Goal: Find specific page/section: Find specific page/section

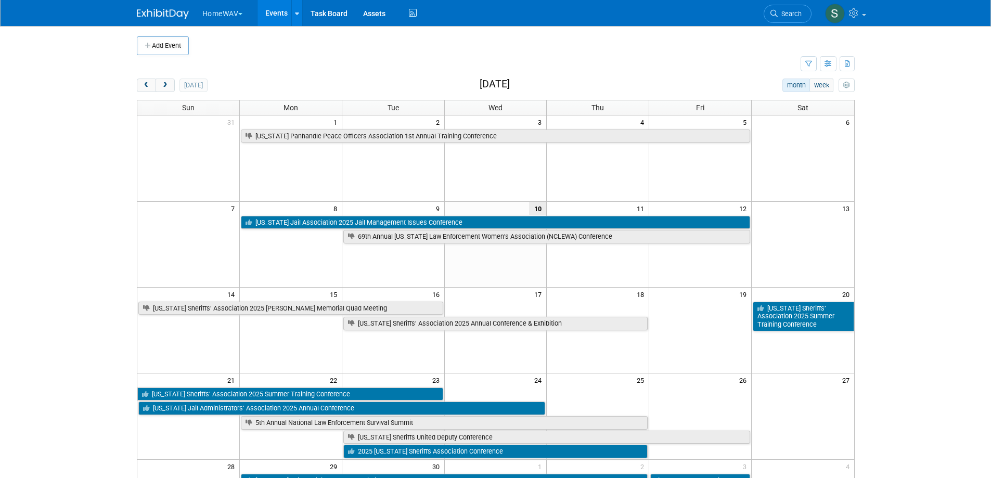
click at [787, 11] on span "Search" at bounding box center [790, 14] width 24 height 8
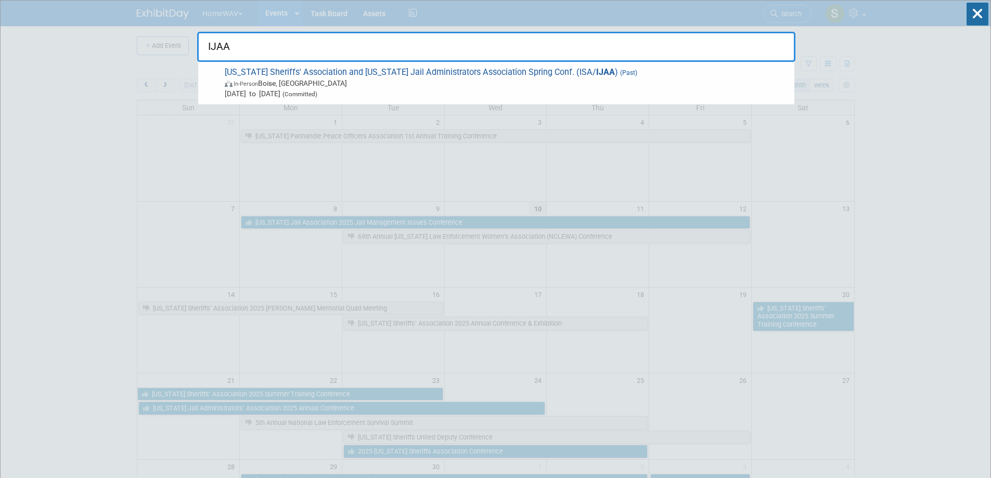
type input "IJAA"
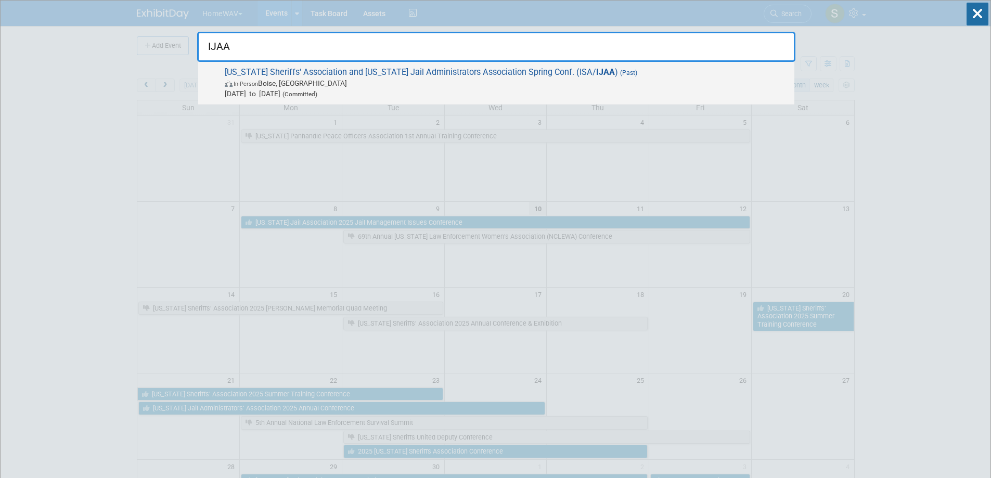
click at [366, 78] on span "In-Person Boise, ID" at bounding box center [507, 83] width 565 height 10
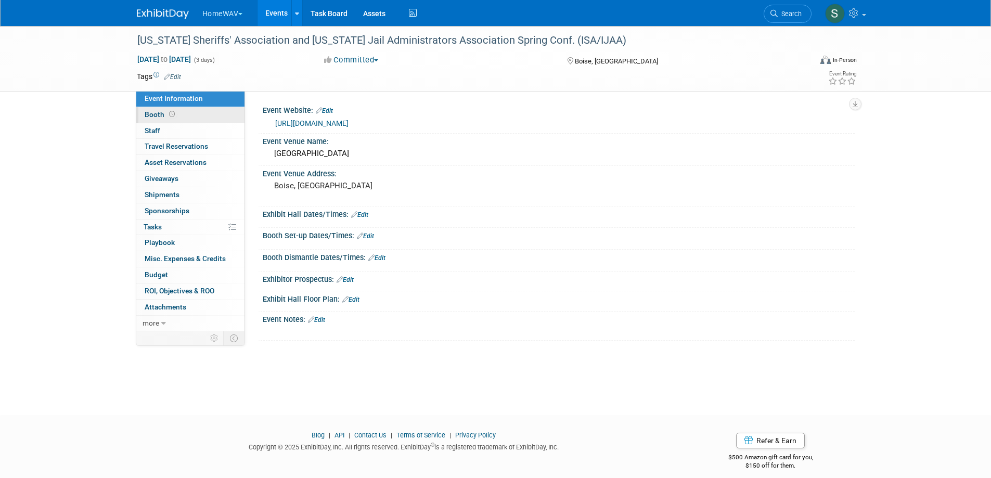
click at [193, 115] on link "Booth" at bounding box center [190, 115] width 108 height 16
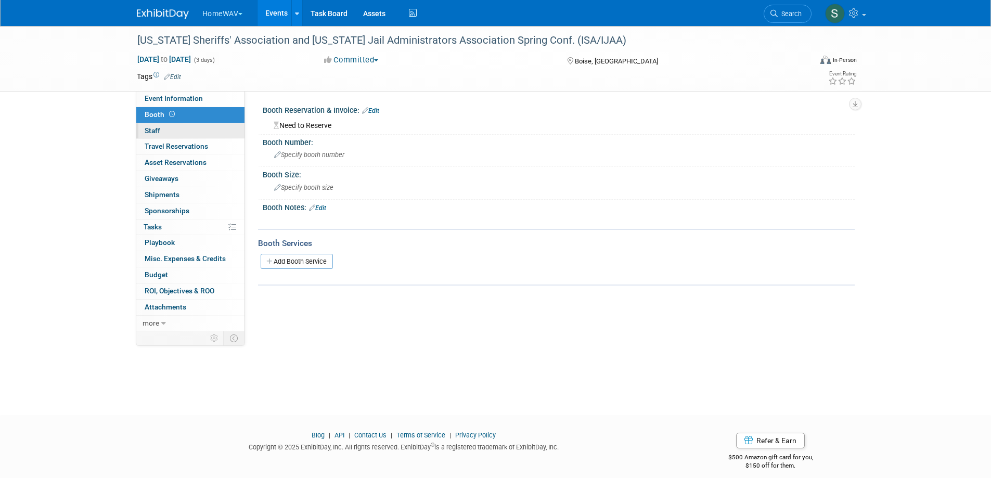
click at [205, 130] on link "0 Staff 0" at bounding box center [190, 131] width 108 height 16
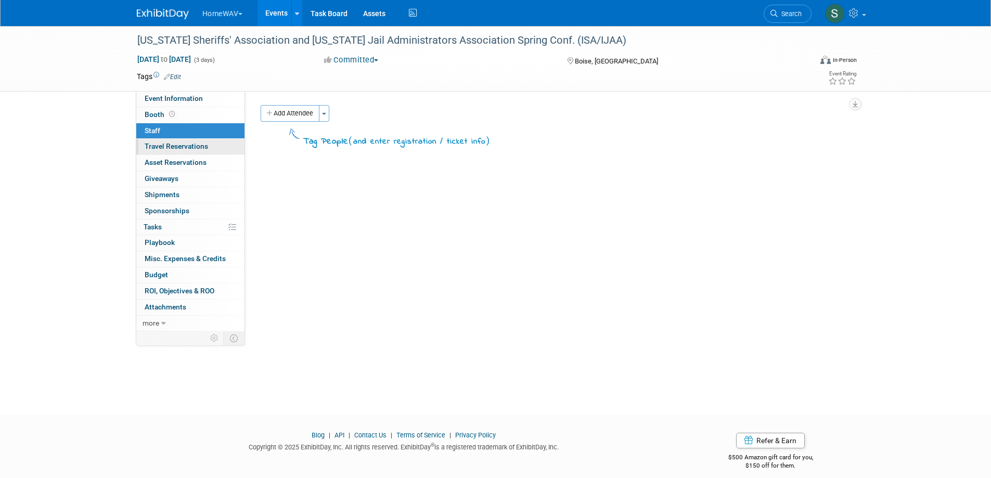
click at [217, 142] on link "0 Travel Reservations 0" at bounding box center [190, 147] width 108 height 16
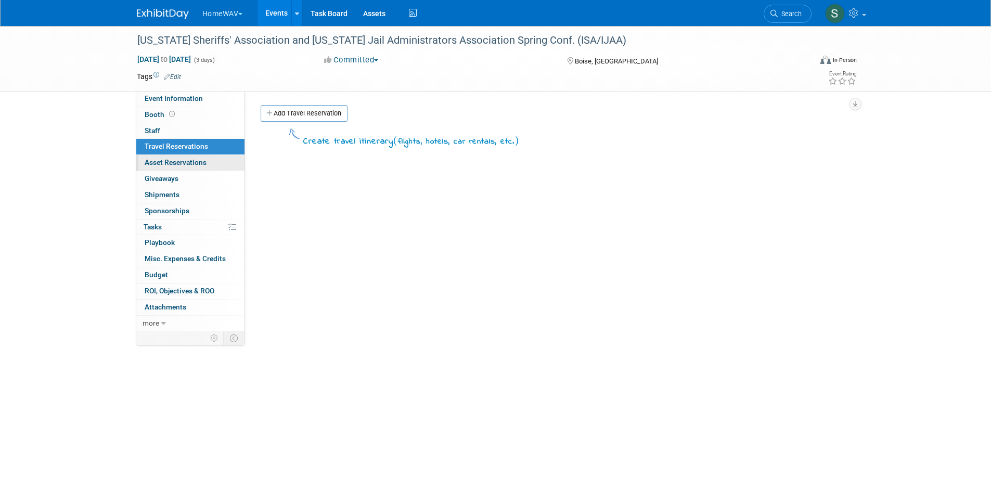
click at [222, 163] on link "0 Asset Reservations 0" at bounding box center [190, 163] width 108 height 16
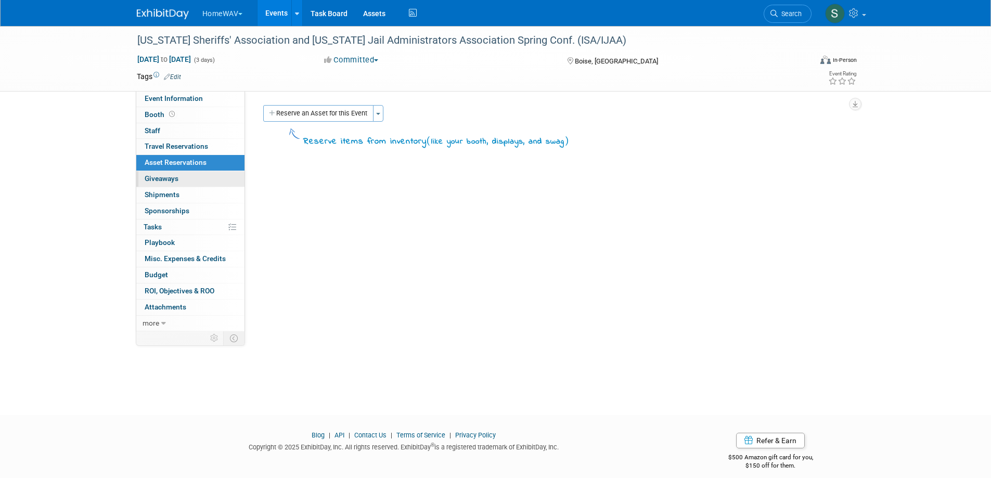
click at [214, 176] on link "0 Giveaways 0" at bounding box center [190, 179] width 108 height 16
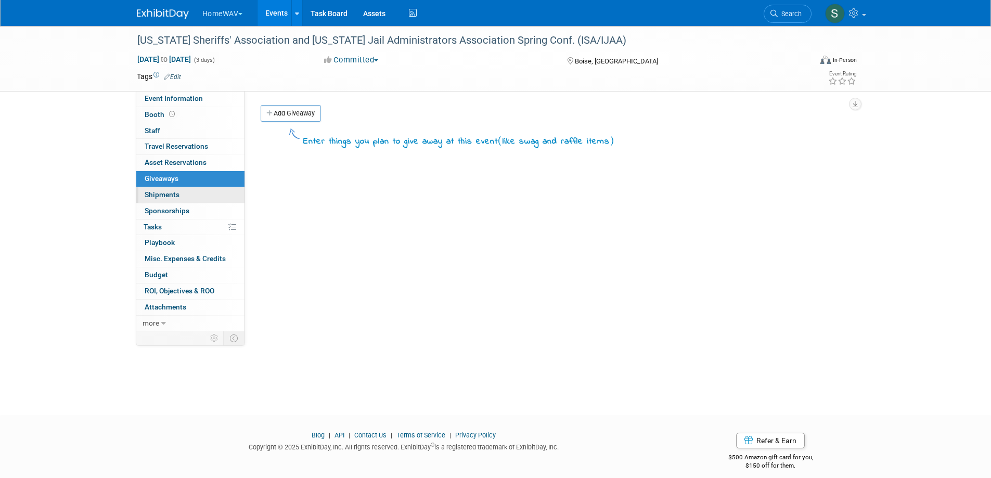
click at [207, 200] on link "0 Shipments 0" at bounding box center [190, 195] width 108 height 16
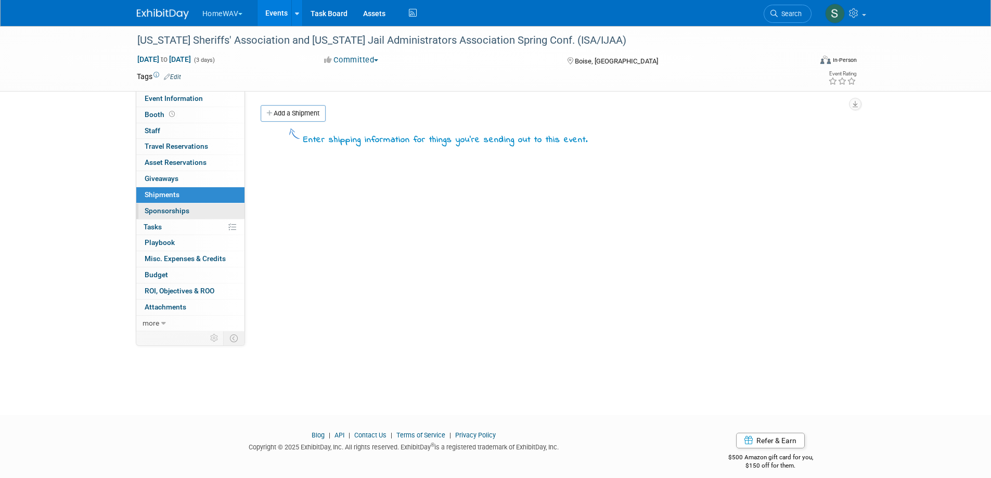
click at [203, 212] on link "0 Sponsorships 0" at bounding box center [190, 211] width 108 height 16
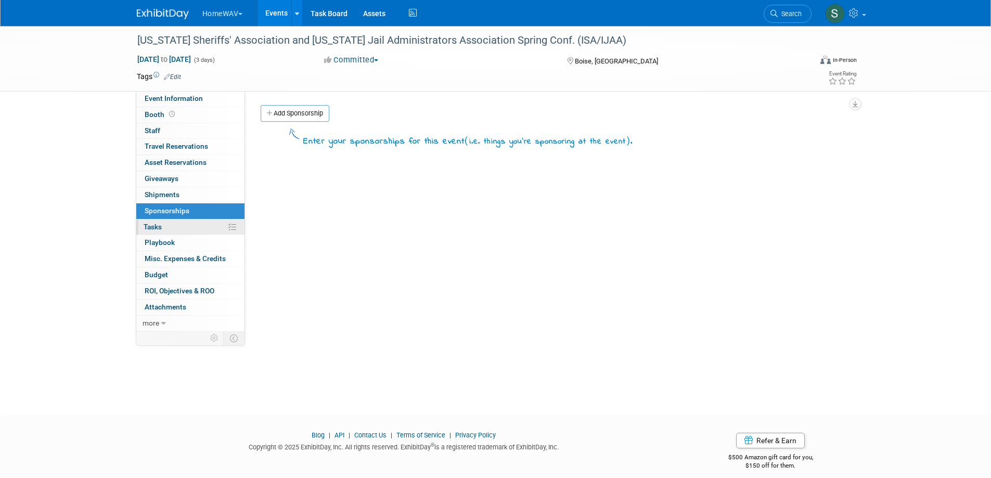
click at [201, 223] on link "0% Tasks 0%" at bounding box center [190, 228] width 108 height 16
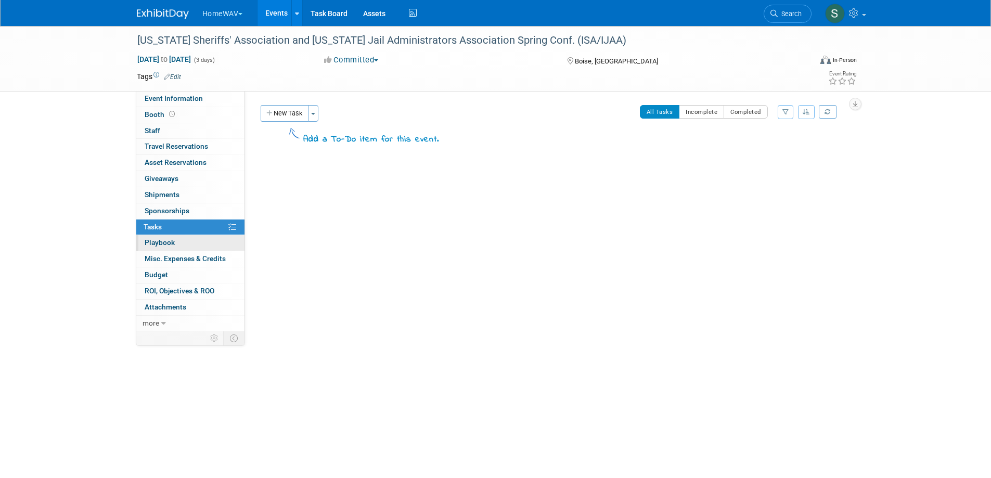
click at [199, 241] on link "0 Playbook 0" at bounding box center [190, 243] width 108 height 16
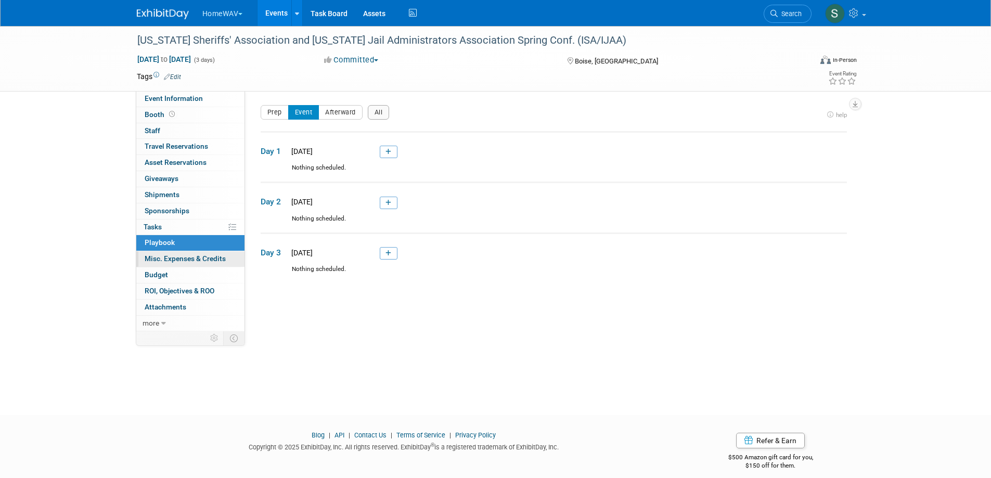
click at [200, 261] on span "Misc. Expenses & Credits 0" at bounding box center [185, 258] width 81 height 8
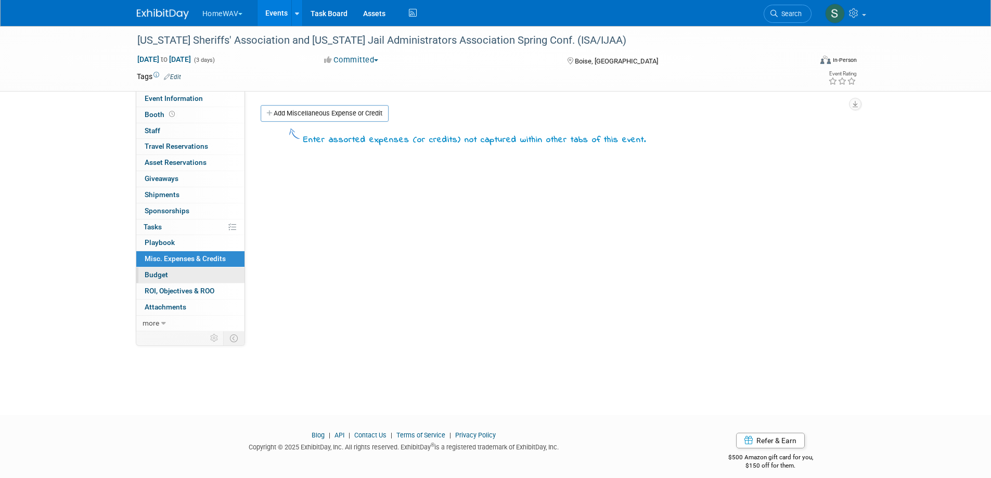
click at [201, 281] on link "Budget" at bounding box center [190, 276] width 108 height 16
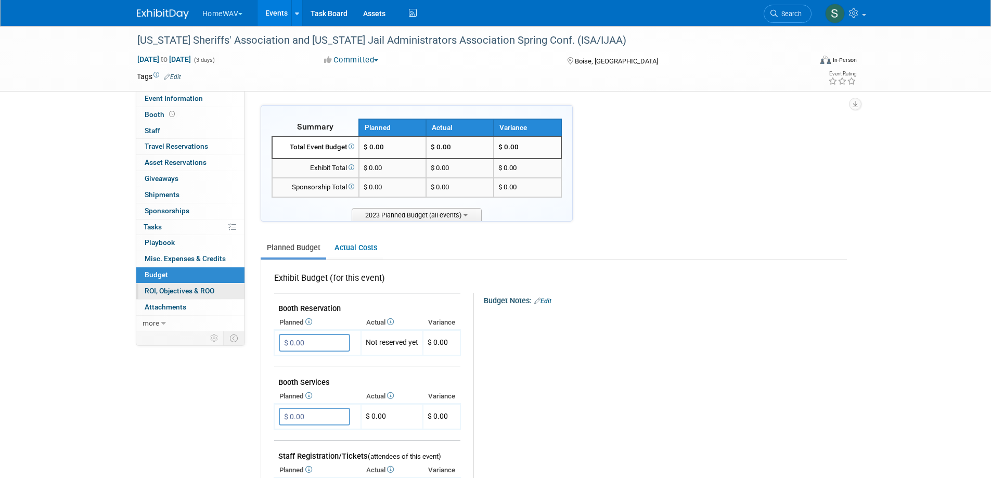
click at [202, 292] on span "ROI, Objectives & ROO 0" at bounding box center [180, 291] width 70 height 8
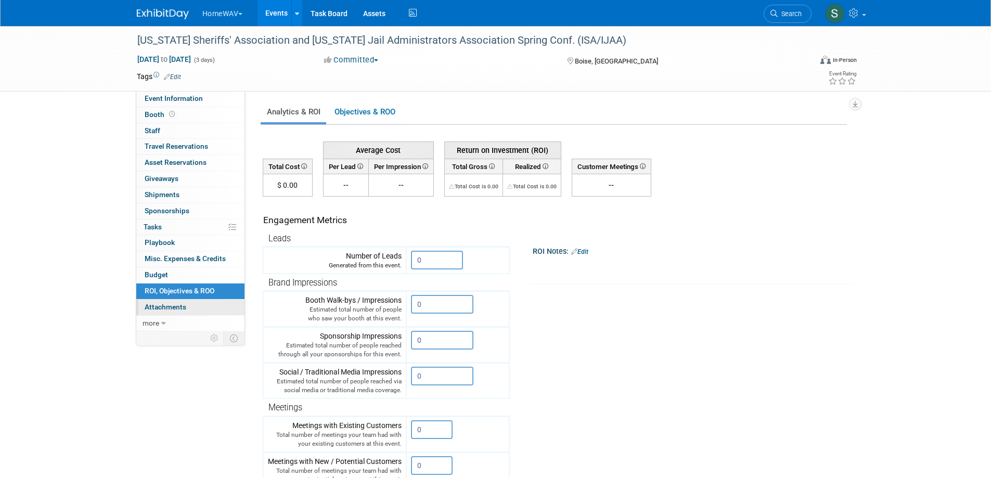
click at [197, 307] on link "0 Attachments 0" at bounding box center [190, 308] width 108 height 16
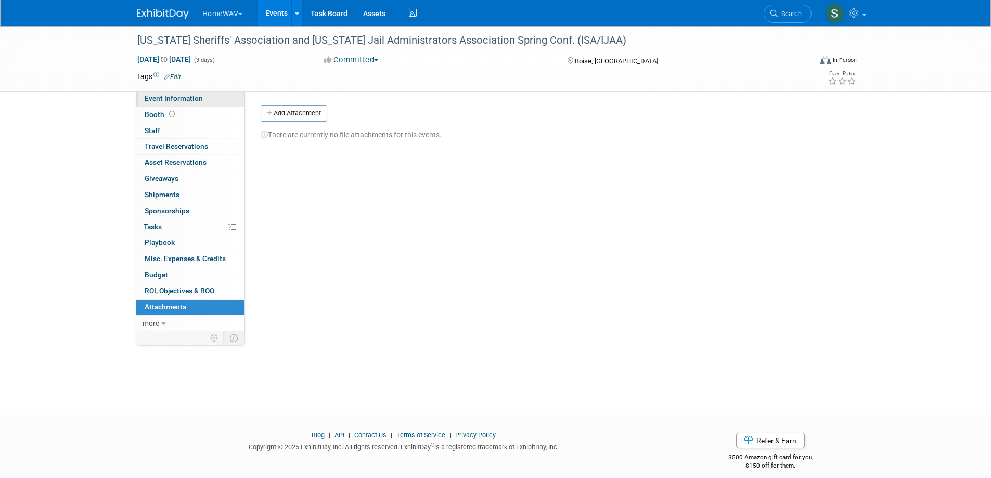
click at [198, 93] on link "Event Information" at bounding box center [190, 99] width 108 height 16
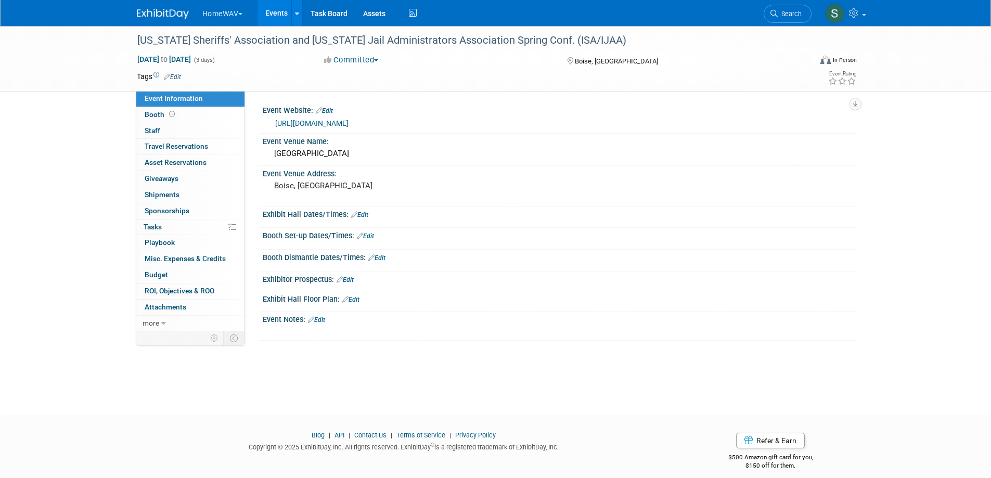
drag, startPoint x: 880, startPoint y: 162, endPoint x: 869, endPoint y: 63, distance: 99.4
click at [880, 162] on div "[US_STATE] Sheriffs' Association and [US_STATE] Jail Administrators Association…" at bounding box center [495, 211] width 991 height 371
